Goal: Task Accomplishment & Management: Complete application form

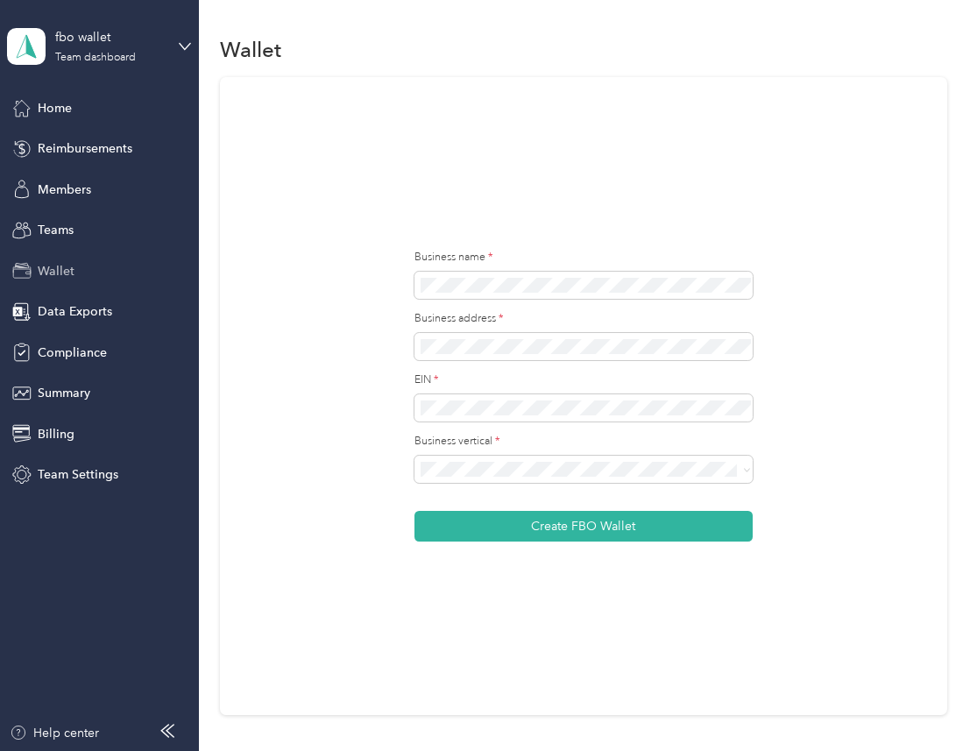
click at [70, 270] on span "Wallet" at bounding box center [56, 271] width 37 height 18
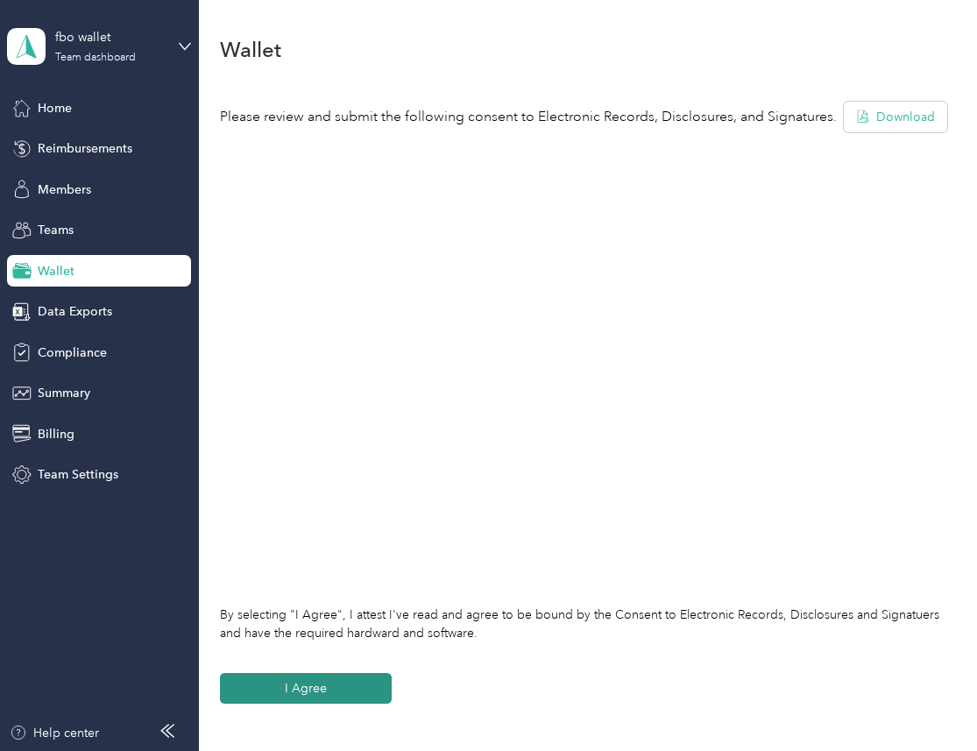
click at [361, 684] on button "I Agree" at bounding box center [306, 688] width 172 height 31
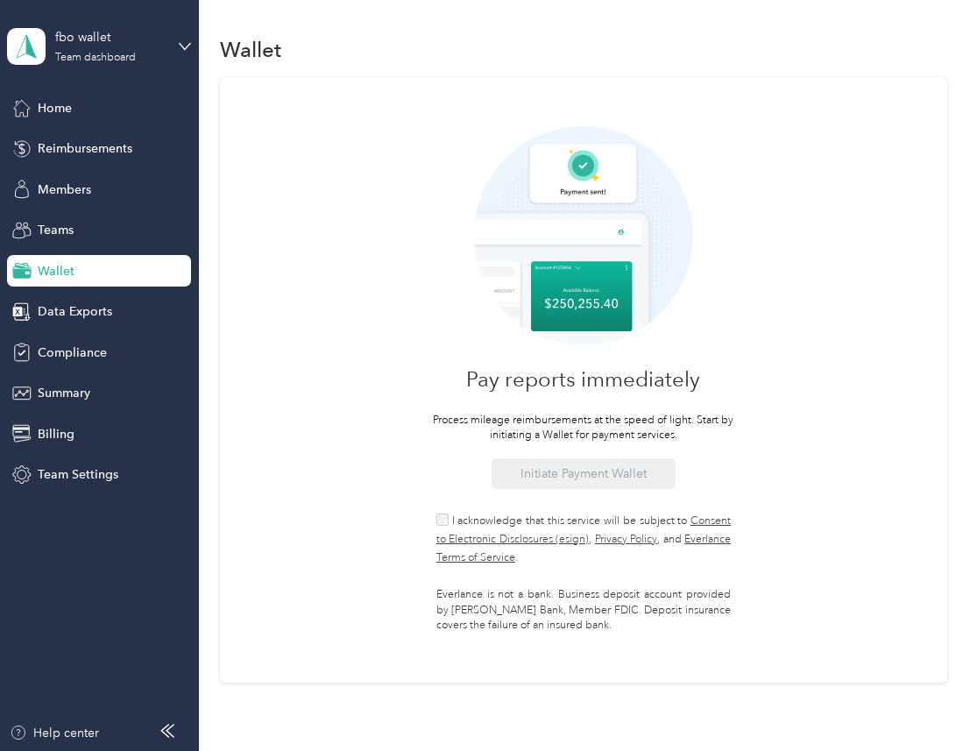
click at [478, 517] on span "I acknowledge that this service will be subject to Consent to Electronic Disclo…" at bounding box center [584, 540] width 295 height 50
click at [562, 465] on button "Initiate Payment Wallet" at bounding box center [584, 473] width 184 height 31
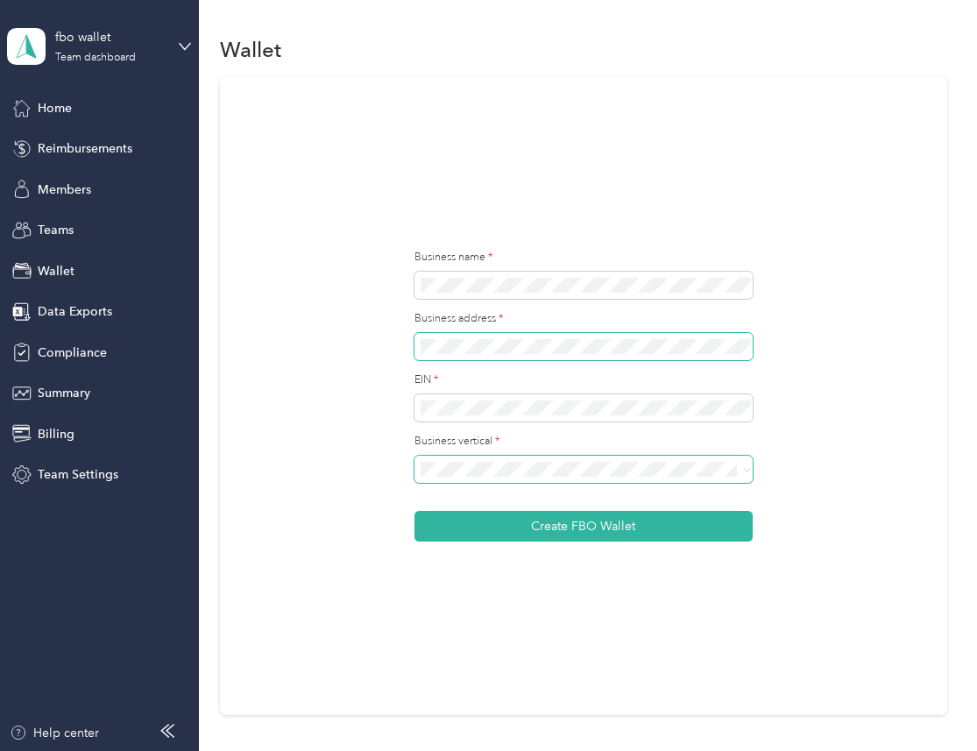
click at [415, 511] on button "Create FBO Wallet" at bounding box center [584, 526] width 339 height 31
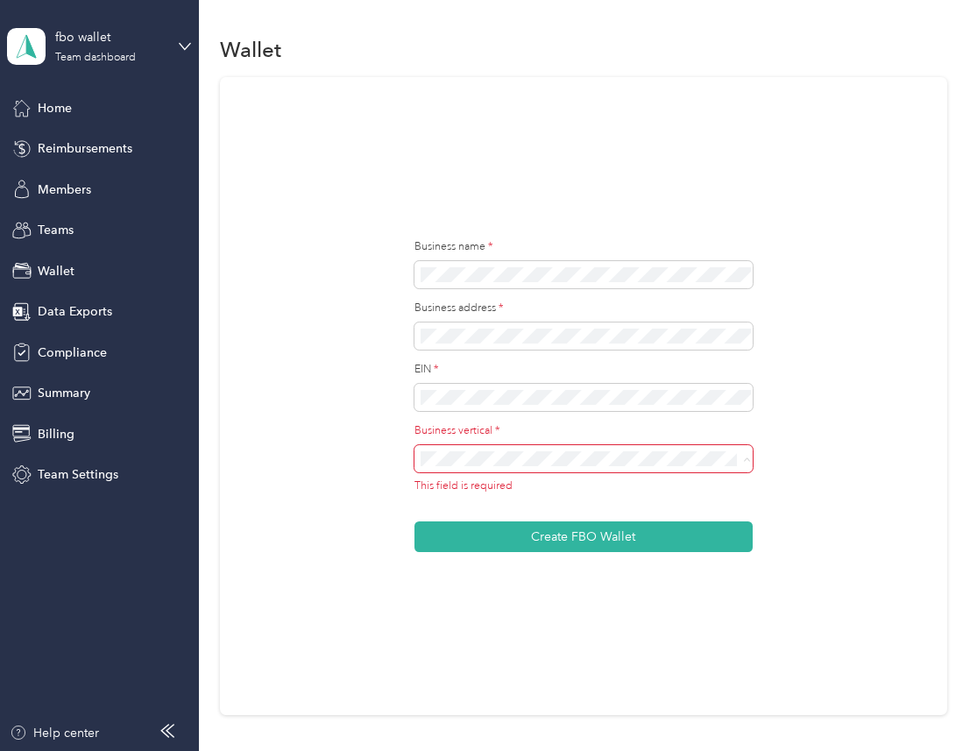
click at [532, 432] on label "Business vertical *" at bounding box center [584, 431] width 339 height 16
click at [568, 385] on span at bounding box center [584, 398] width 339 height 28
click at [415, 522] on button "Create FBO Wallet" at bounding box center [584, 537] width 339 height 31
click at [603, 388] on span at bounding box center [584, 398] width 339 height 28
click at [621, 320] on div "Business address *" at bounding box center [584, 325] width 339 height 49
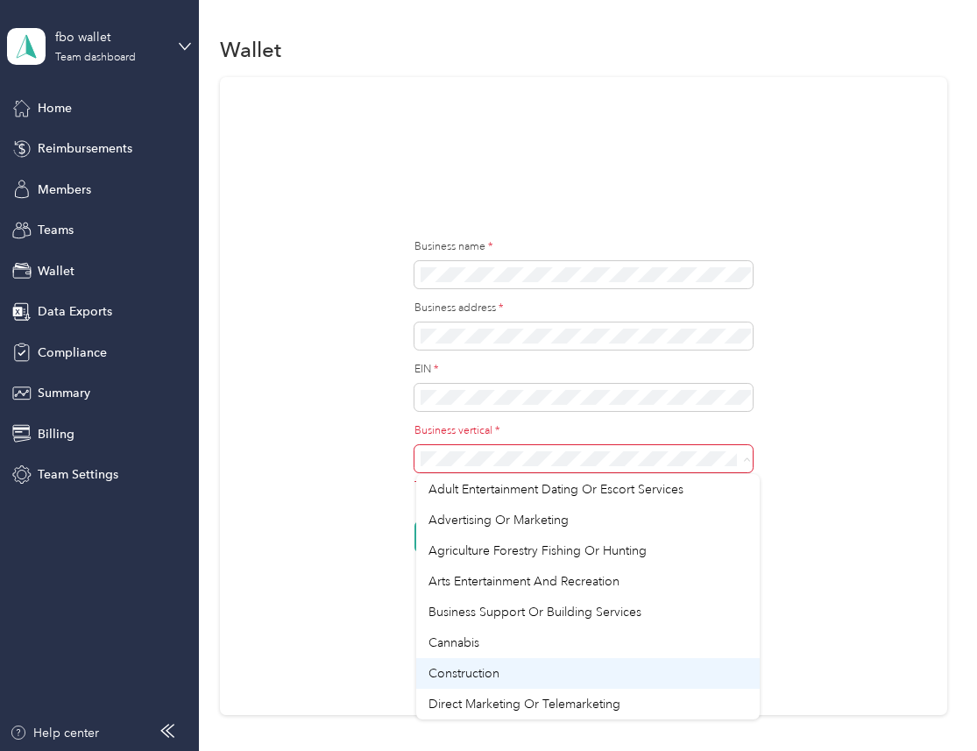
click at [507, 660] on li "Construction" at bounding box center [587, 673] width 343 height 31
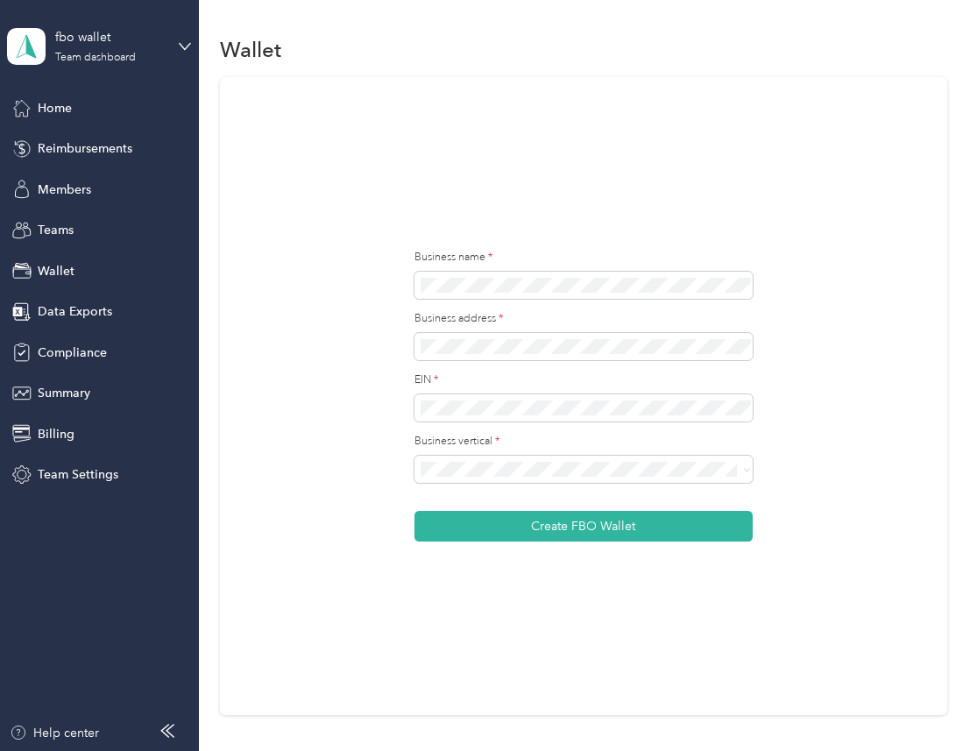
click at [507, 663] on div "Construction" at bounding box center [588, 672] width 318 height 18
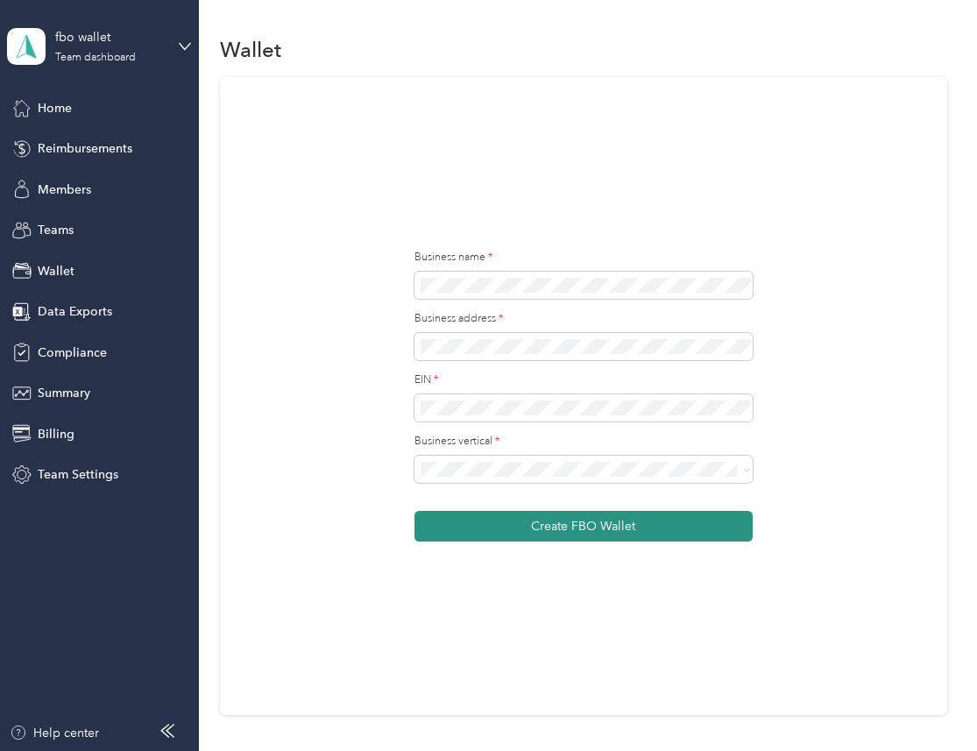
click at [597, 533] on button "Create FBO Wallet" at bounding box center [584, 526] width 339 height 31
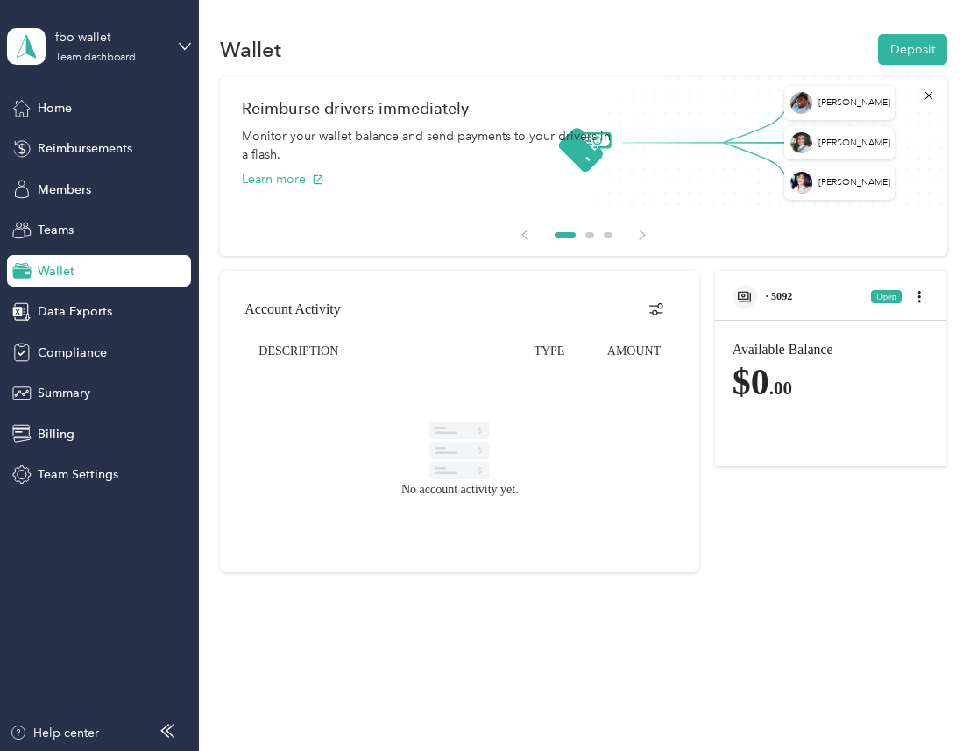
click at [793, 290] on span "· 5092" at bounding box center [779, 296] width 27 height 12
click at [209, 234] on div "Wallet Deposit Arran [PERSON_NAME] [PERSON_NAME] Miles Reimburse drivers immedi…" at bounding box center [584, 333] width 770 height 667
click at [138, 47] on div "fbo wallet Team dashboard" at bounding box center [110, 45] width 110 height 35
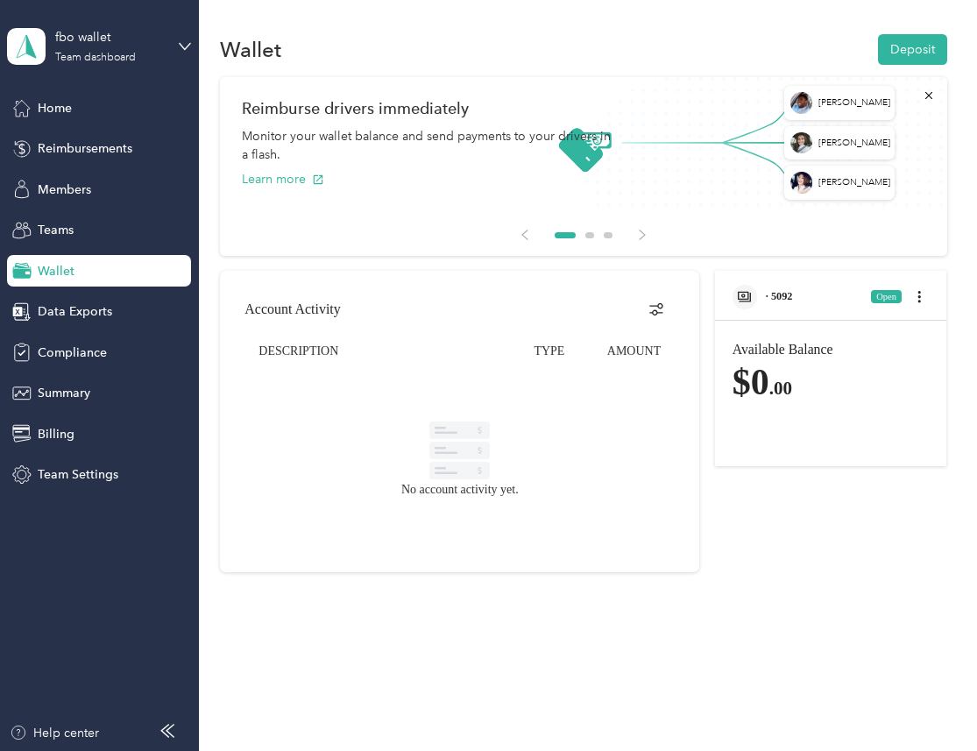
click at [348, 3] on div "Wallet Deposit Arran [PERSON_NAME] [PERSON_NAME] Miles Reimburse drivers immedi…" at bounding box center [584, 333] width 770 height 667
click at [127, 39] on div "fbo wallet" at bounding box center [110, 37] width 110 height 18
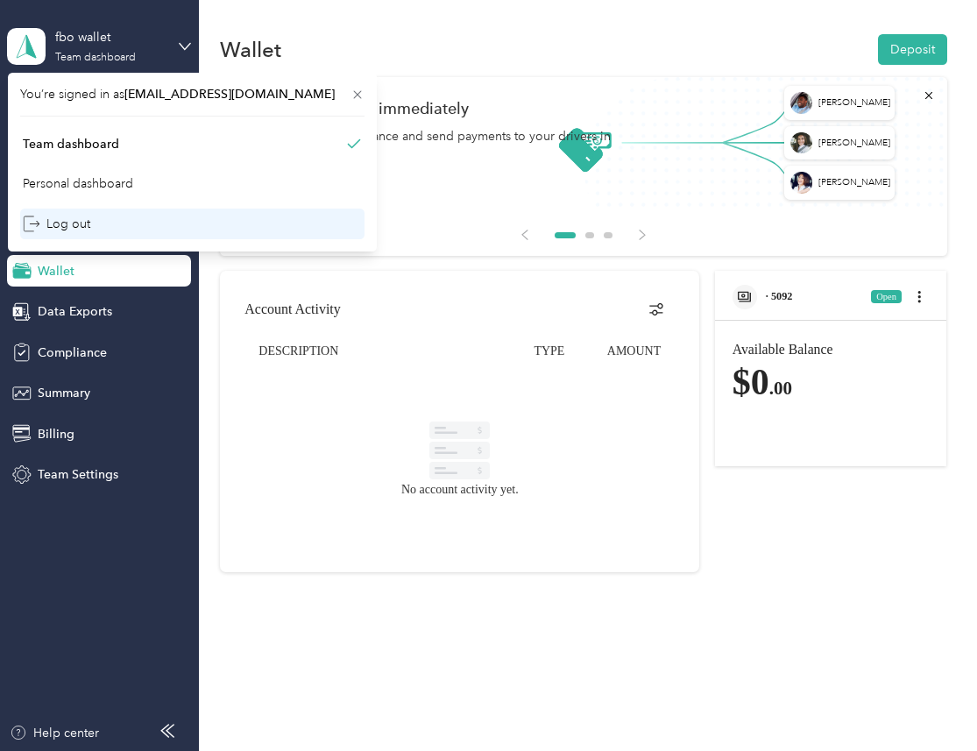
click at [78, 223] on div "Log out" at bounding box center [56, 224] width 67 height 18
